Goal: Information Seeking & Learning: Learn about a topic

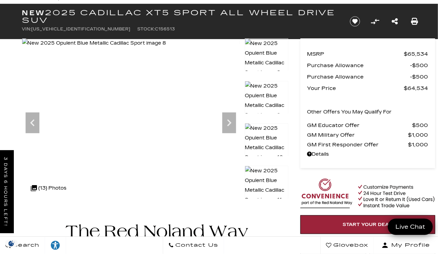
scroll to position [33, 0]
click at [258, 177] on img at bounding box center [267, 184] width 44 height 39
click at [262, 175] on img at bounding box center [267, 184] width 44 height 39
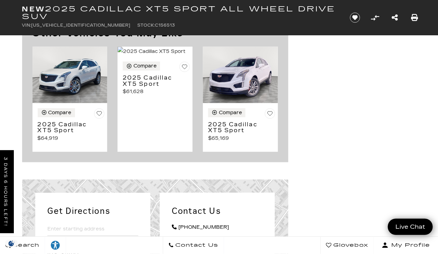
scroll to position [3265, 0]
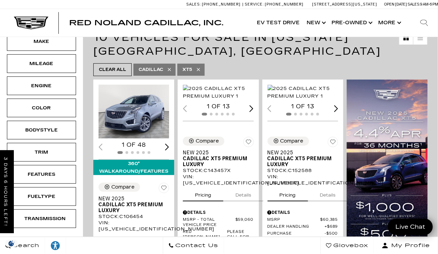
scroll to position [102, 0]
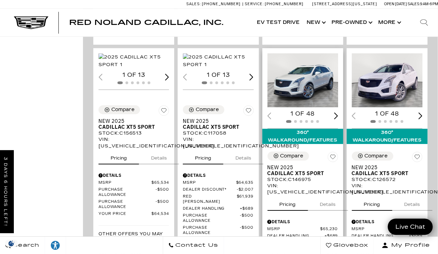
scroll to position [787, 0]
